Goal: Check status: Check status

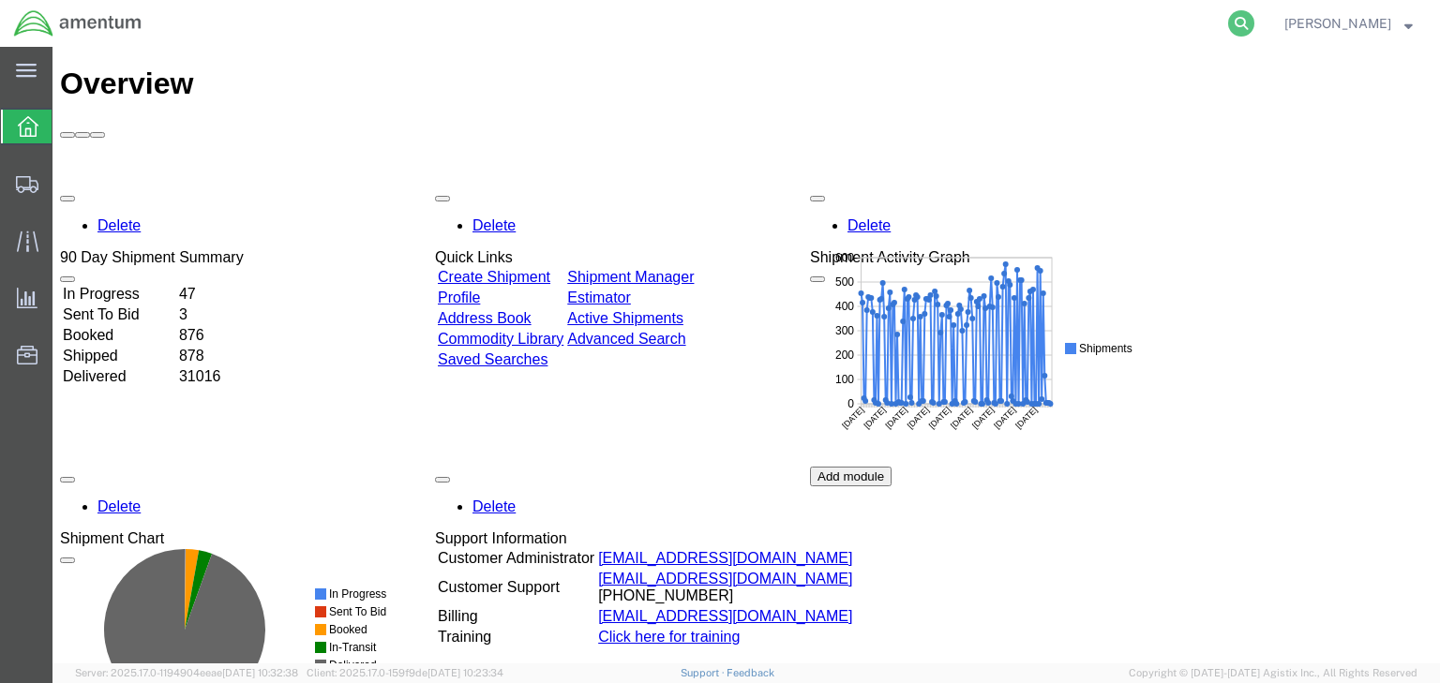
click at [1254, 20] on icon at bounding box center [1241, 23] width 26 height 26
click at [912, 22] on input "search" at bounding box center [943, 23] width 570 height 45
paste input "56530271"
type input "56530271"
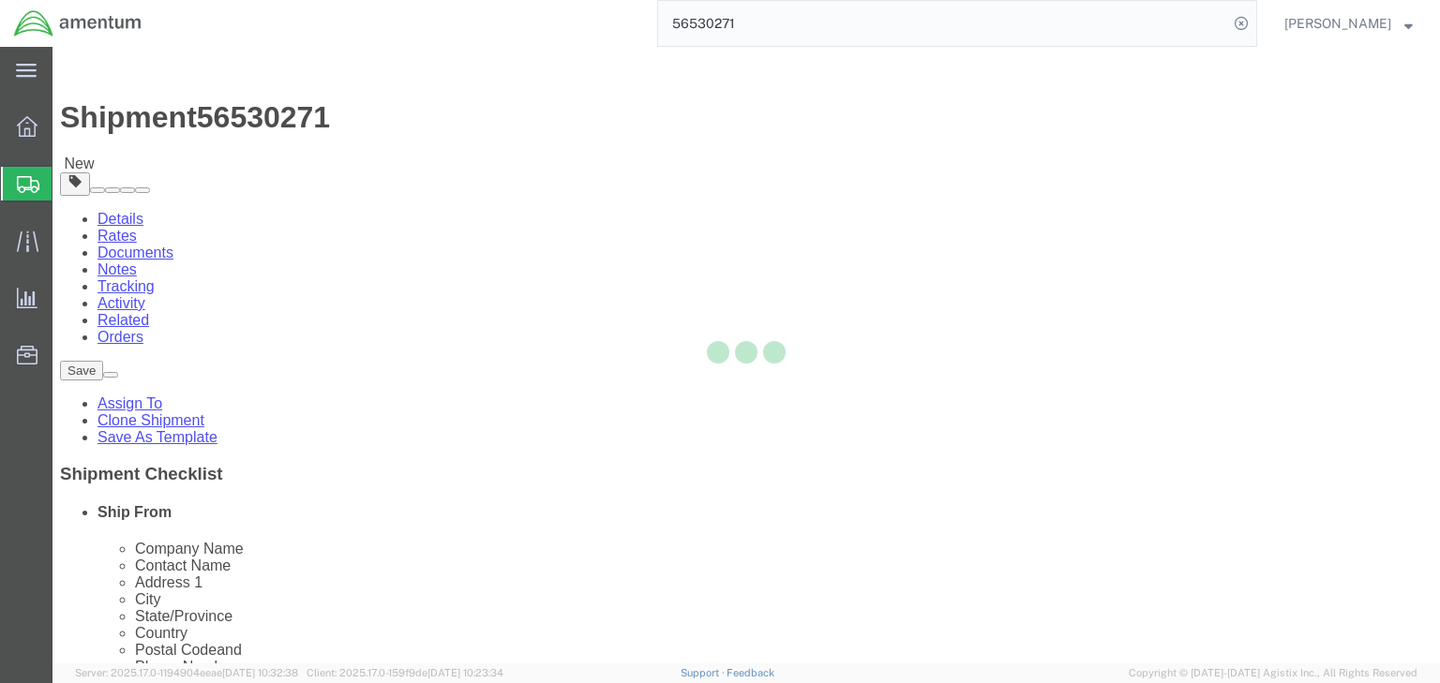
select select
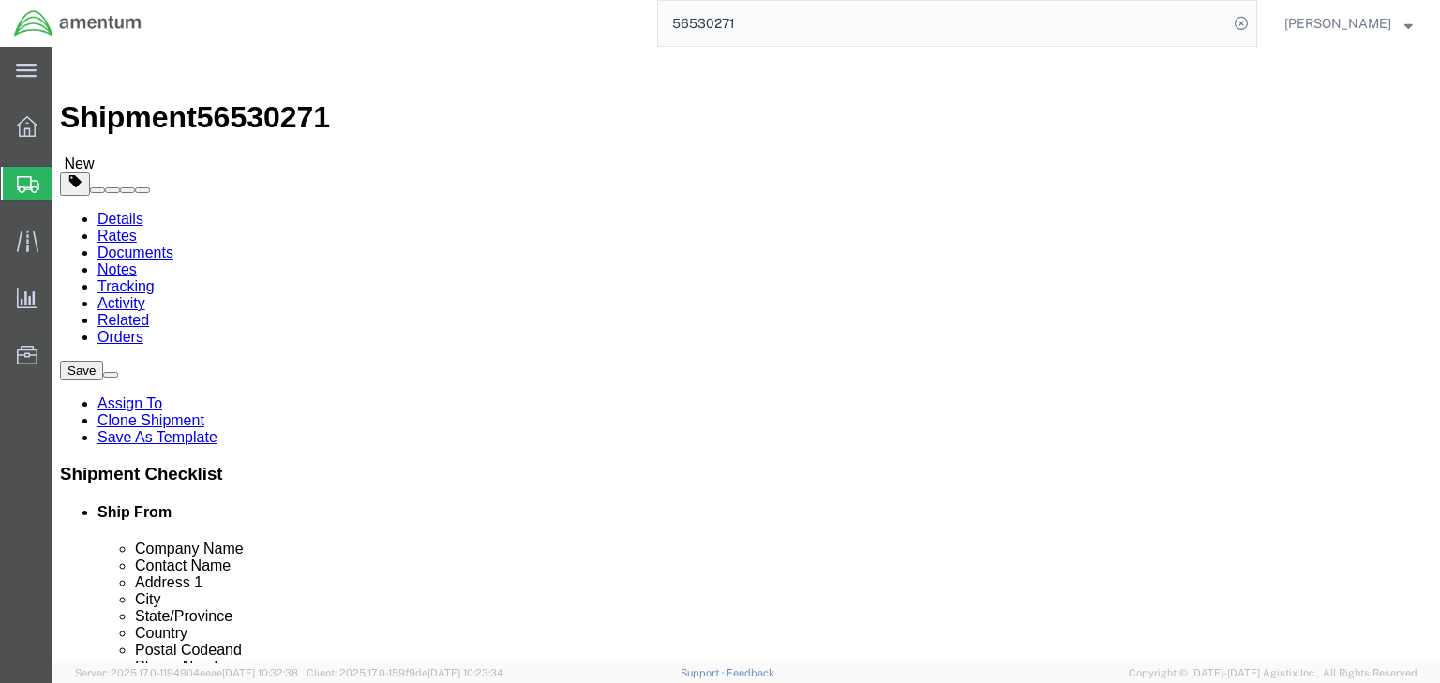
click icon
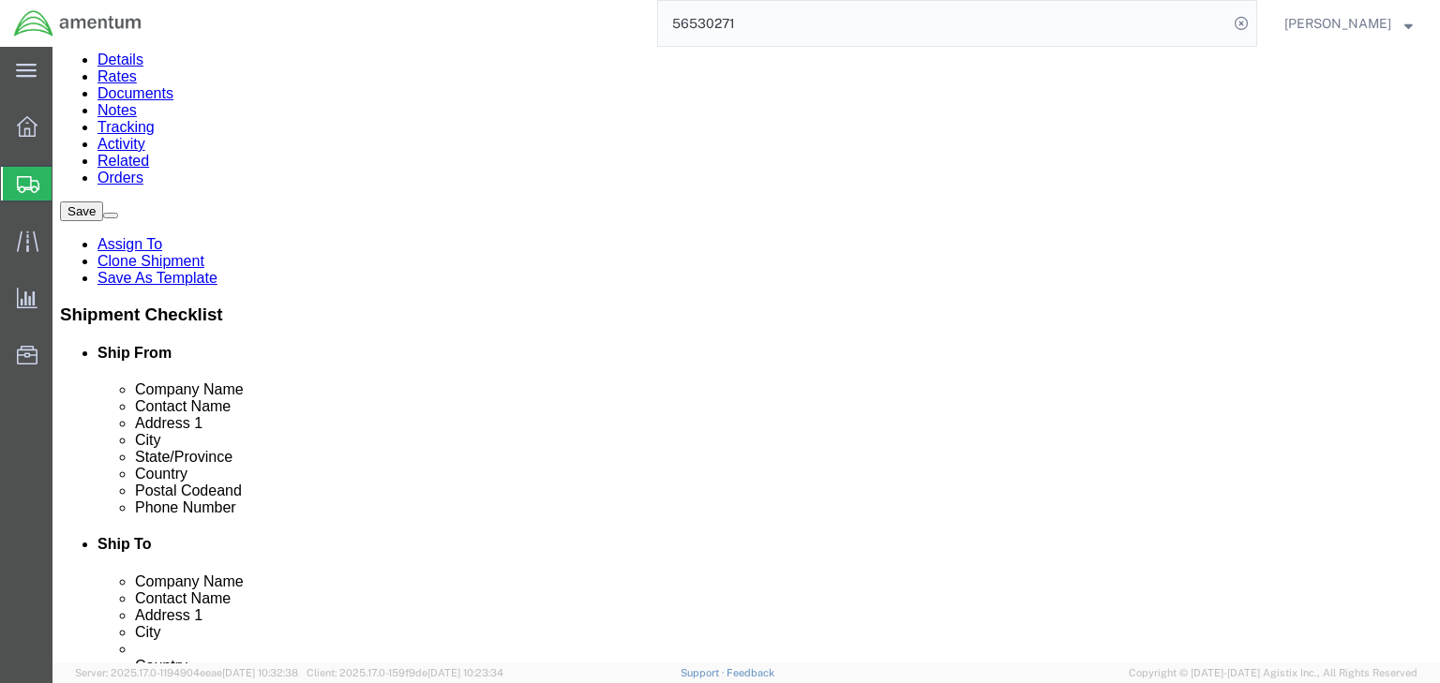
scroll to position [170, 0]
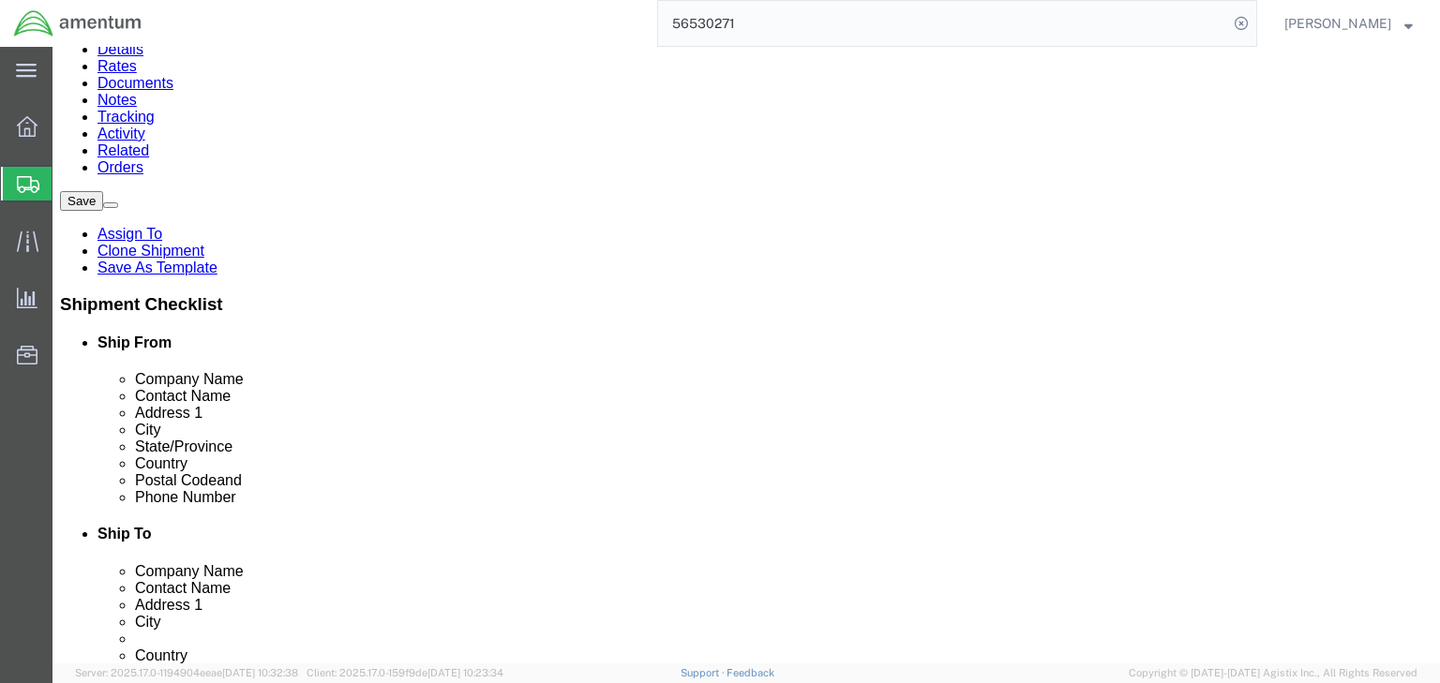
click dd "5000.00 USD"
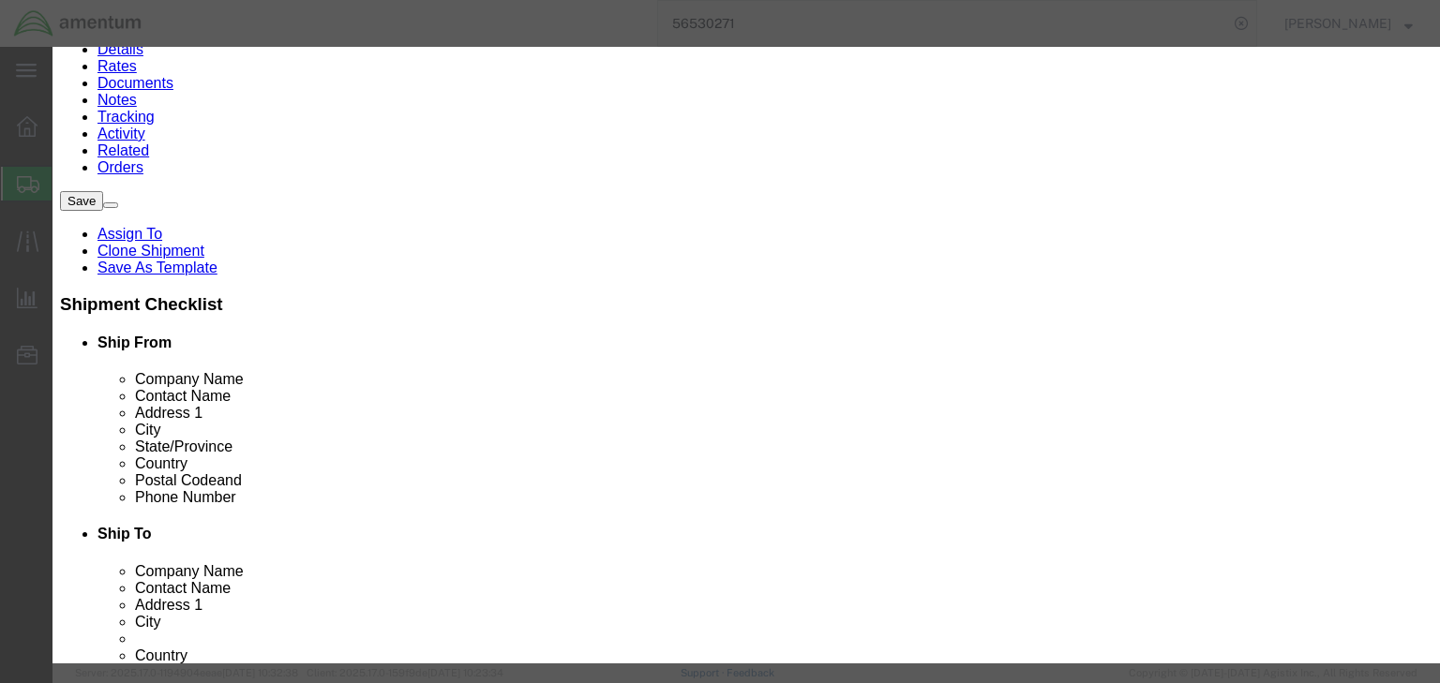
drag, startPoint x: 467, startPoint y: 336, endPoint x: 263, endPoint y: 316, distance: 204.3
click div "Product Name SLING,AIRCRAFT MAINTENANCE Pieces 1.00 Select Bag Barrels 100Board…"
type input "7326908688"
click button "Save & Close"
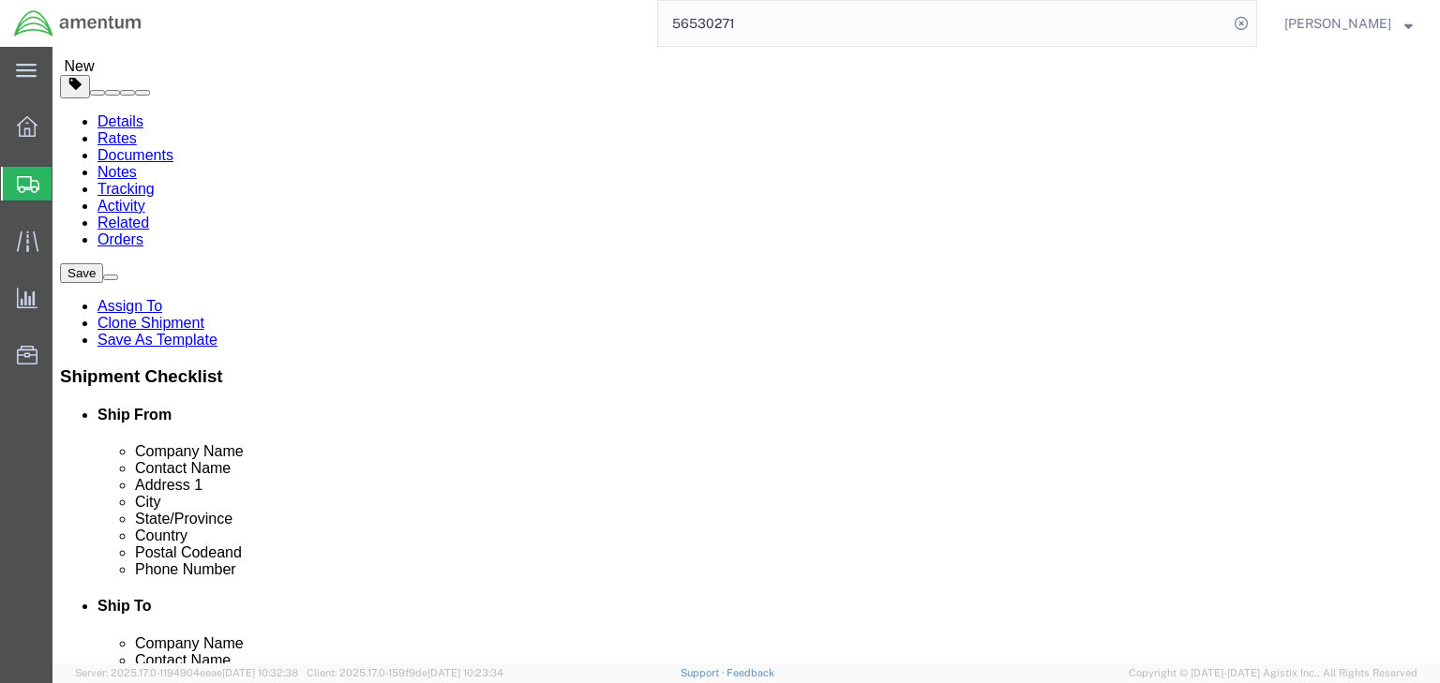
scroll to position [0, 0]
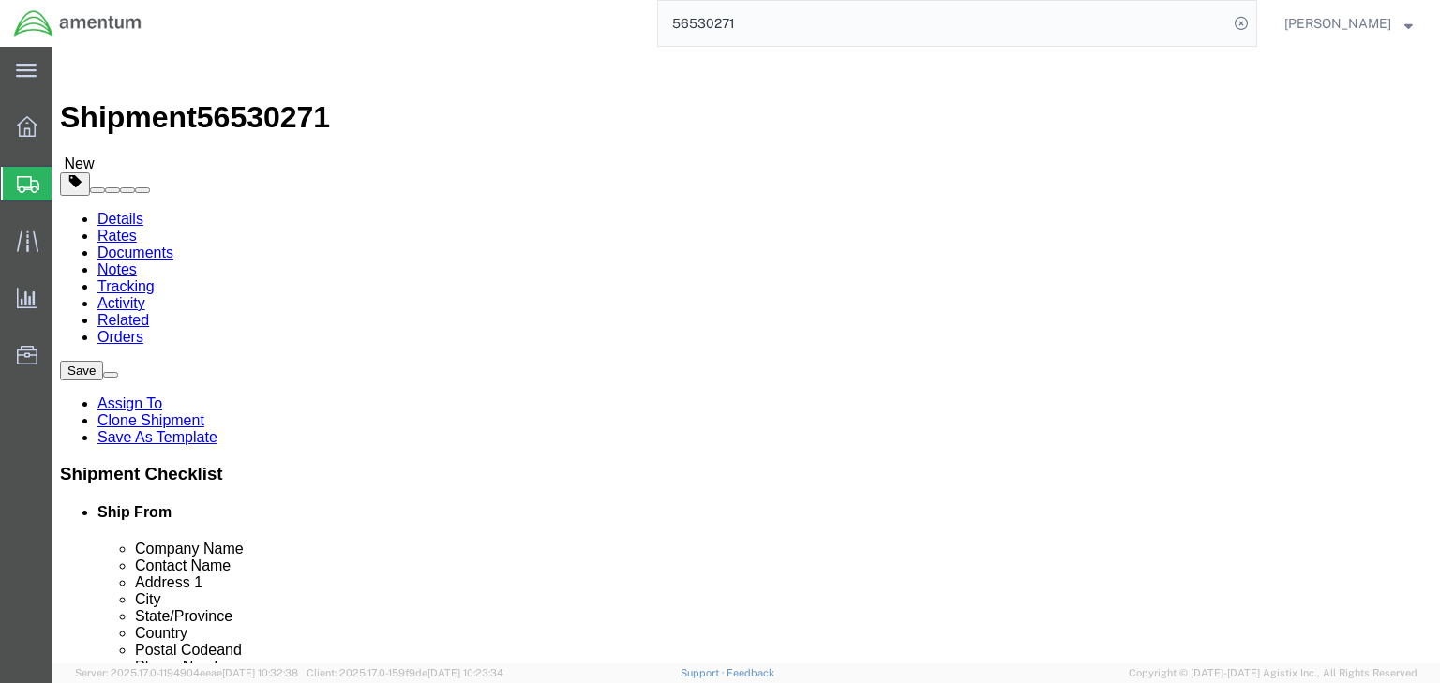
click icon
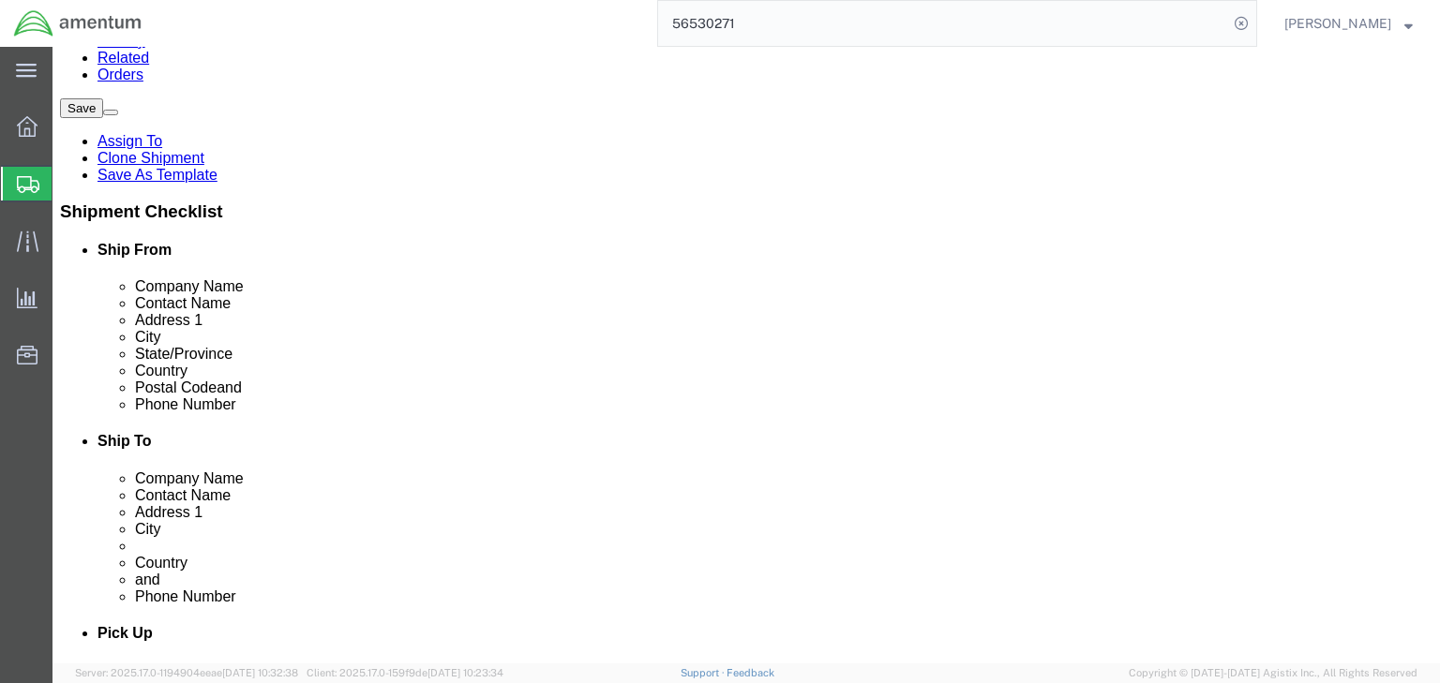
scroll to position [225, 0]
